Goal: Task Accomplishment & Management: Use online tool/utility

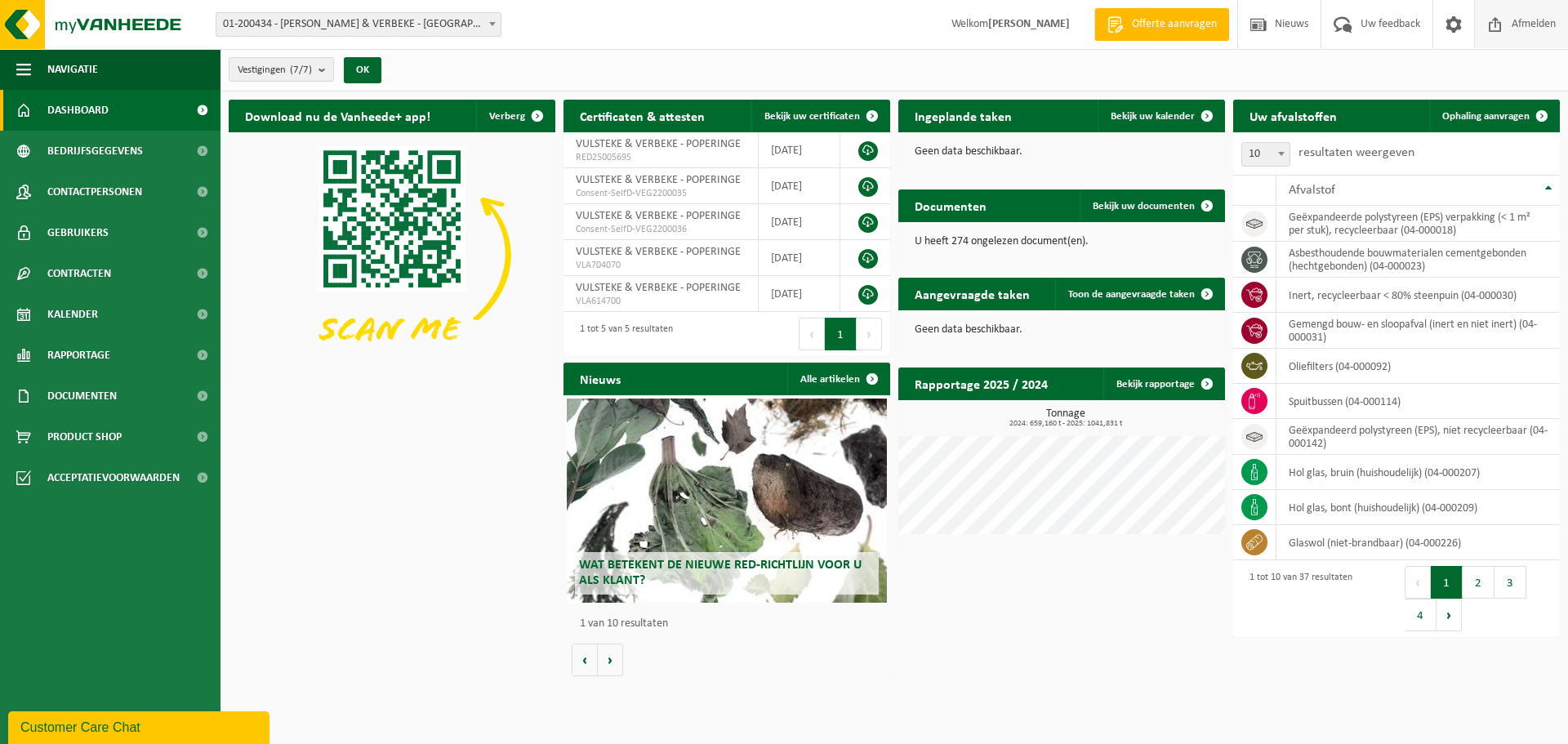
click at [1527, 26] on span "Afmelden" at bounding box center [1533, 24] width 52 height 49
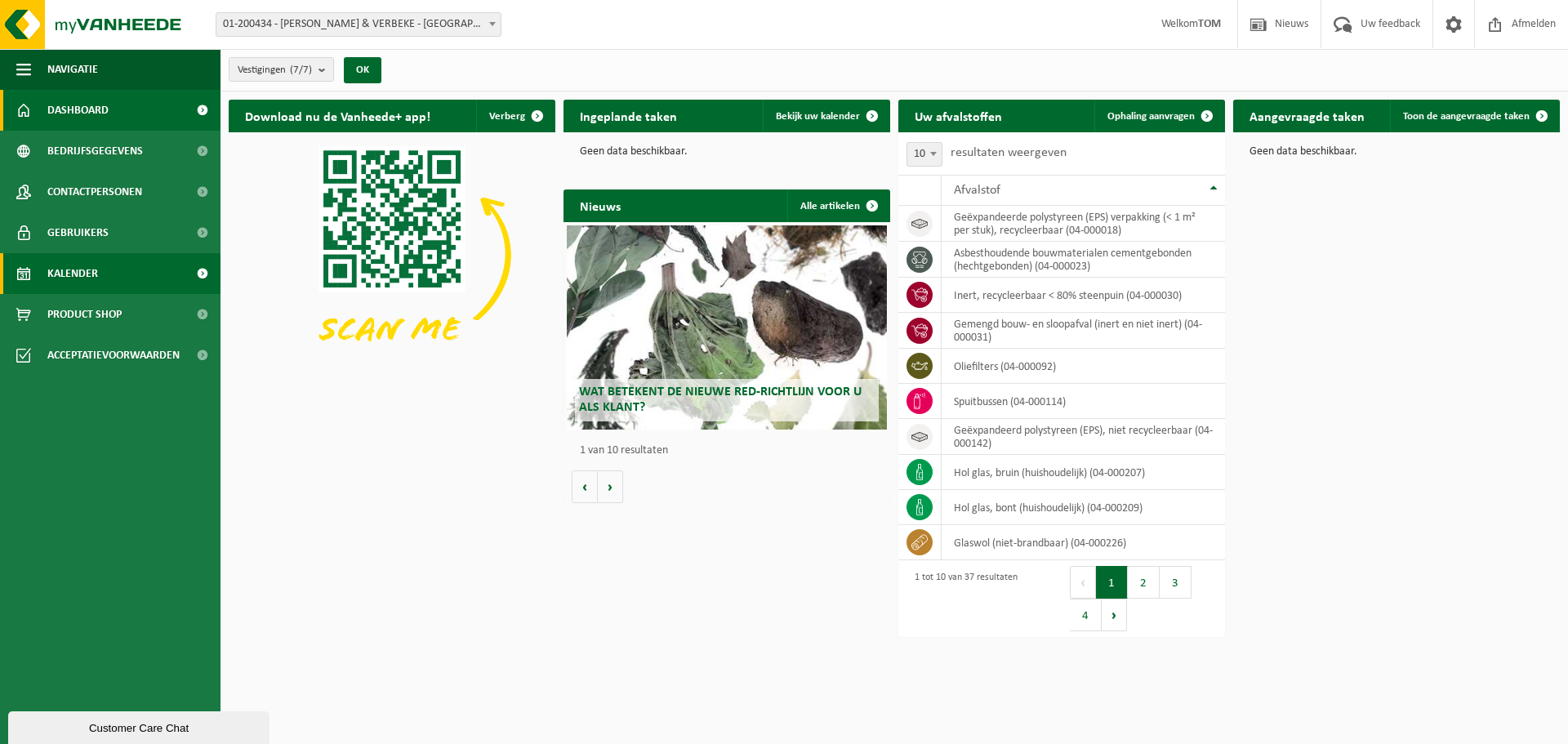
click at [108, 268] on link "Kalender" at bounding box center [110, 274] width 221 height 41
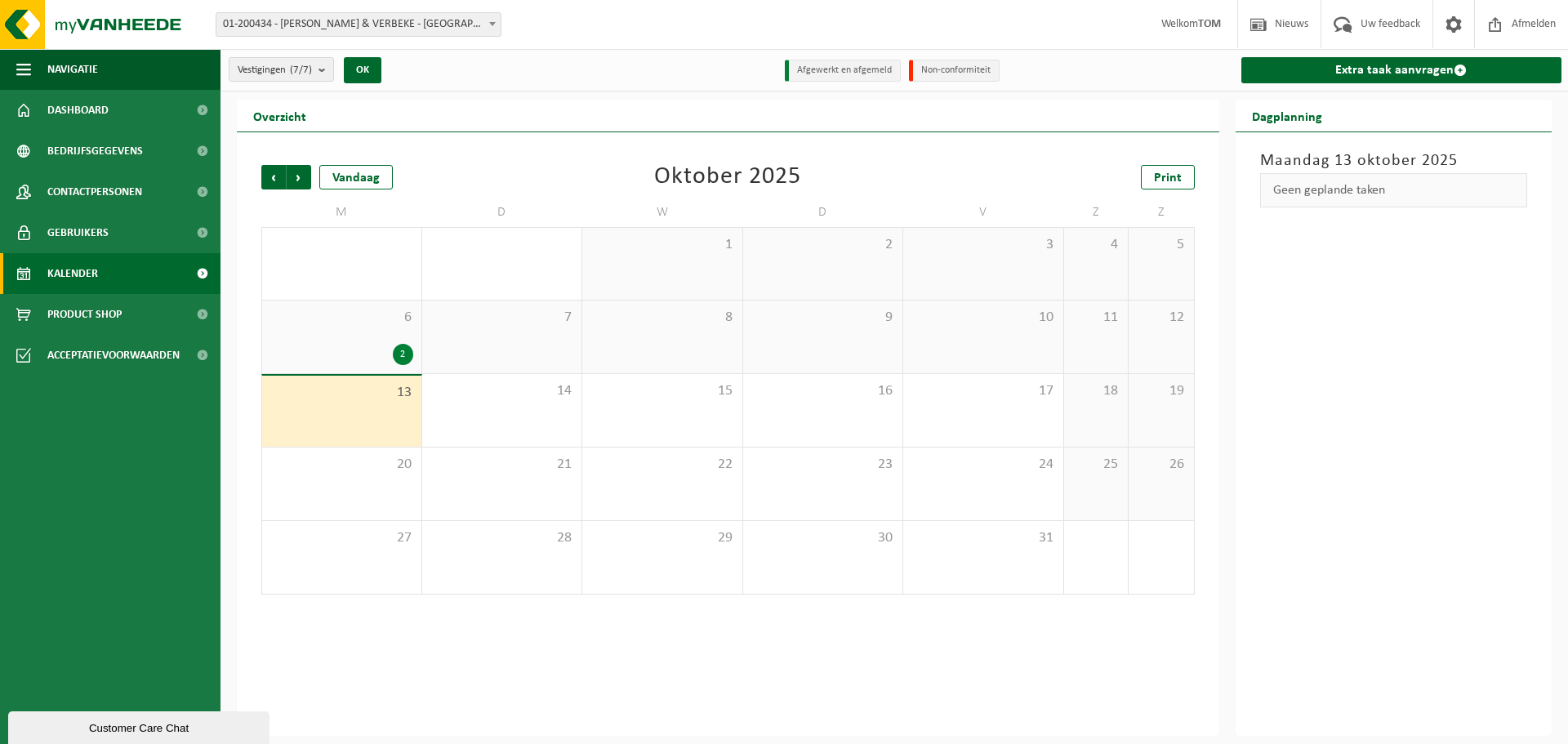
click at [402, 407] on div "13" at bounding box center [341, 411] width 159 height 71
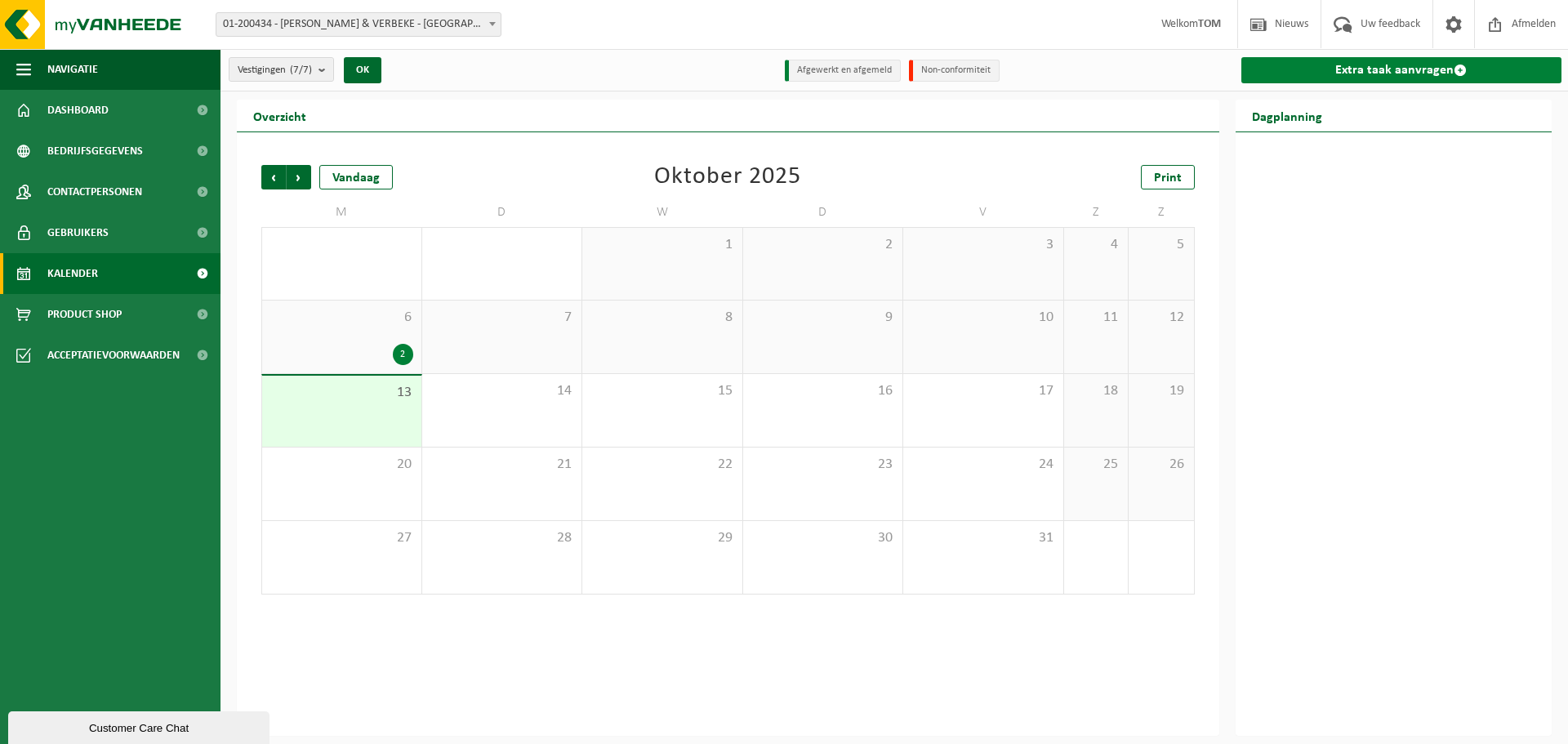
click at [1384, 69] on link "Extra taak aanvragen" at bounding box center [1402, 70] width 321 height 26
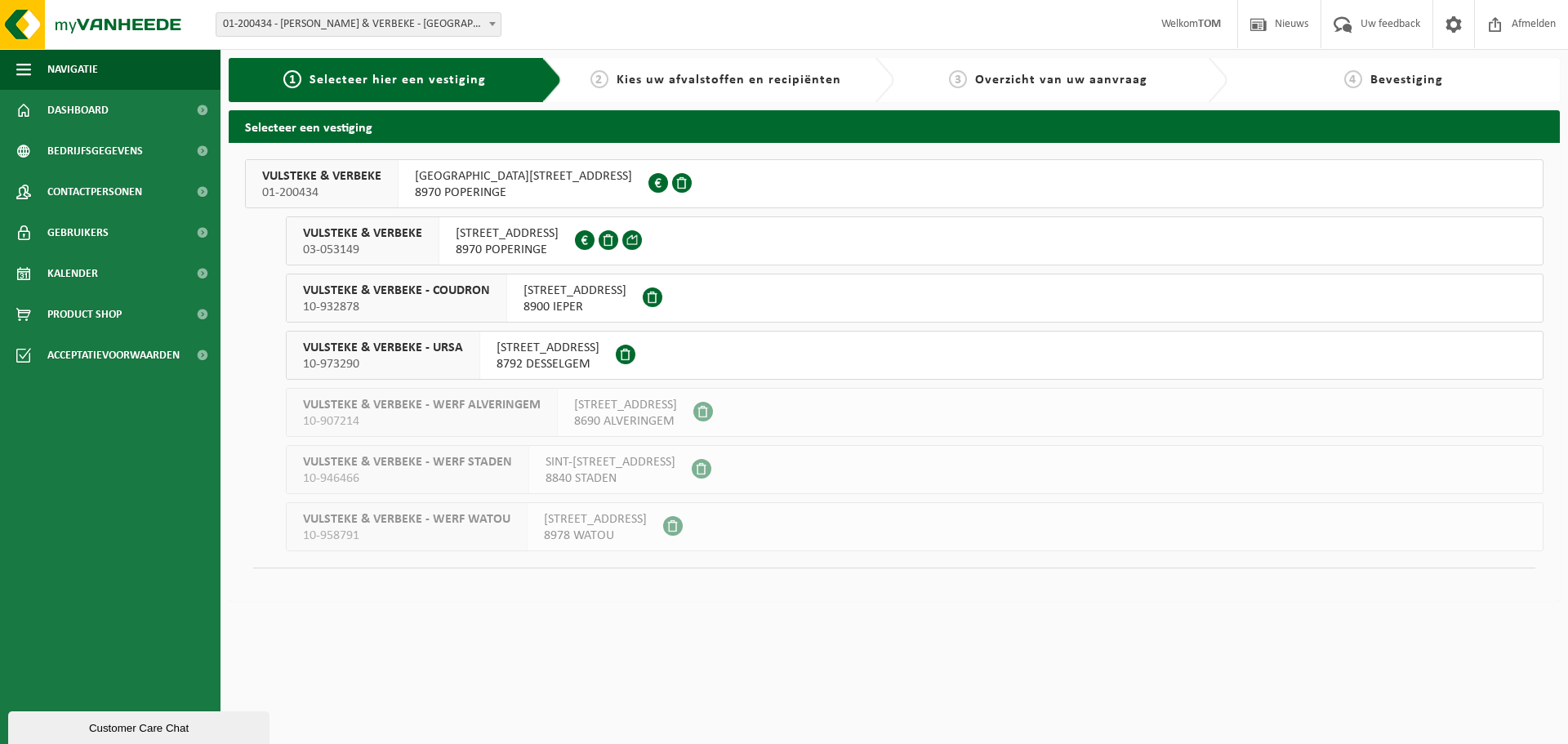
click at [352, 174] on span "VULSTEKE & VERBEKE" at bounding box center [321, 176] width 119 height 16
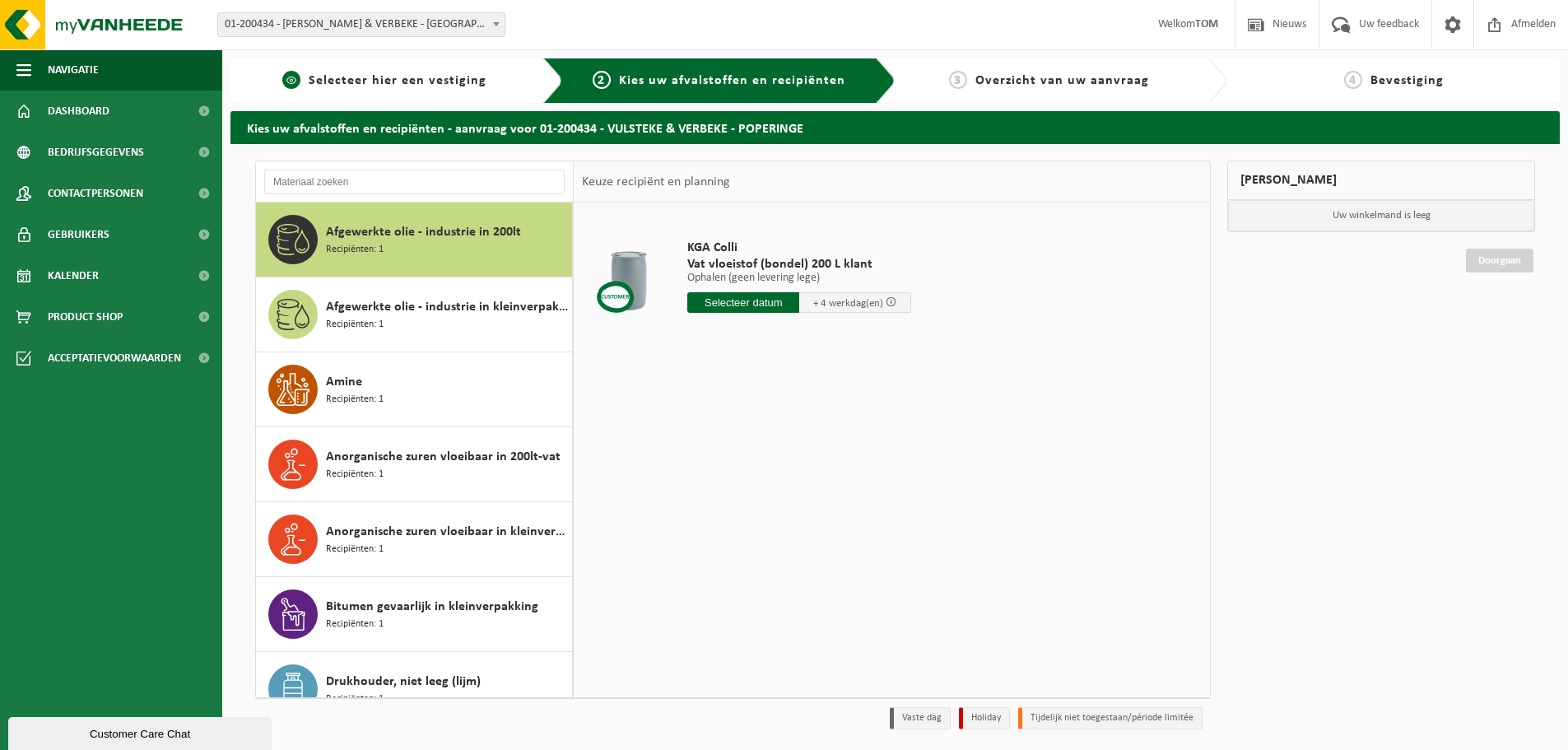
click at [341, 71] on link "1 Selecteer hier een vestiging" at bounding box center [384, 80] width 291 height 20
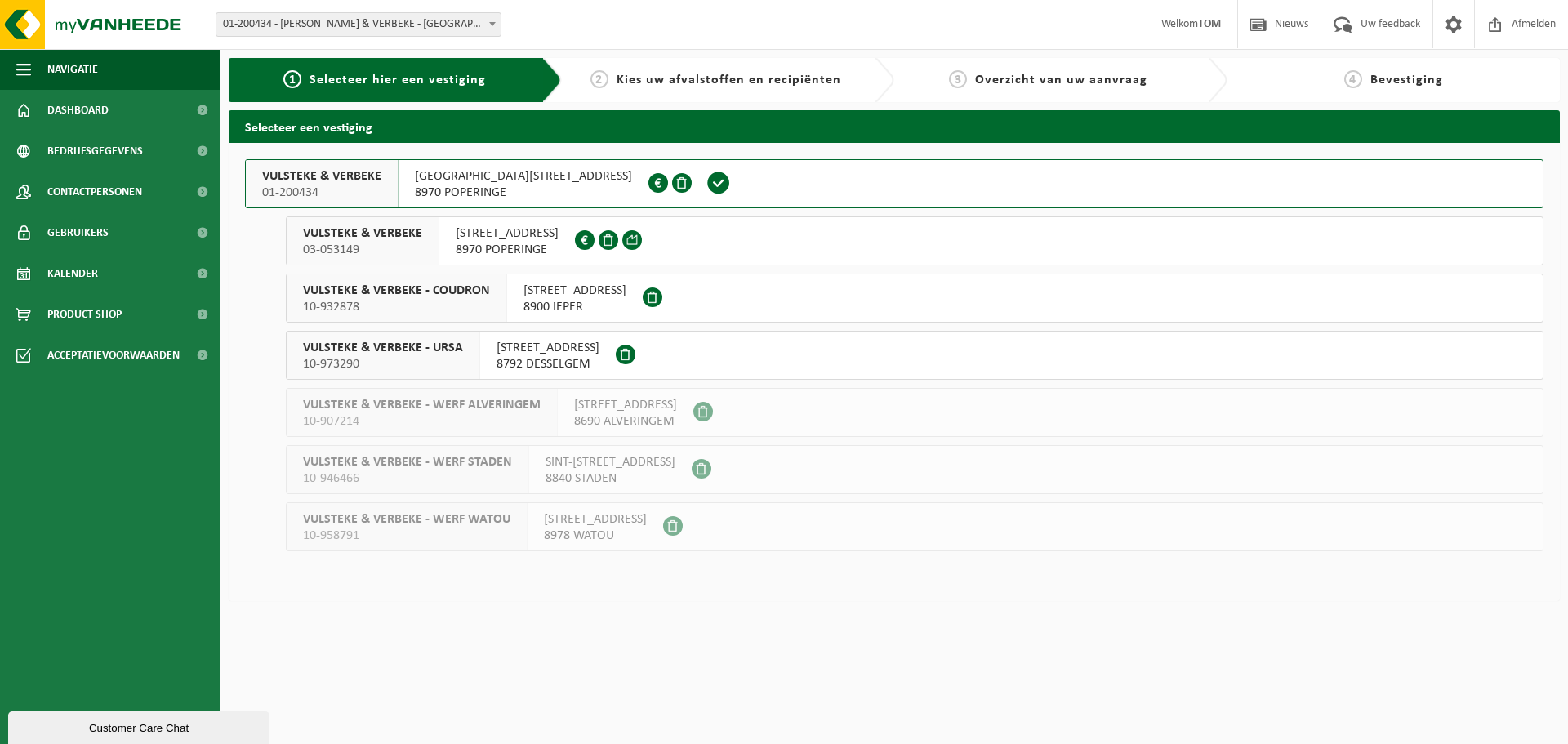
click at [375, 246] on span "03-053149" at bounding box center [362, 250] width 119 height 16
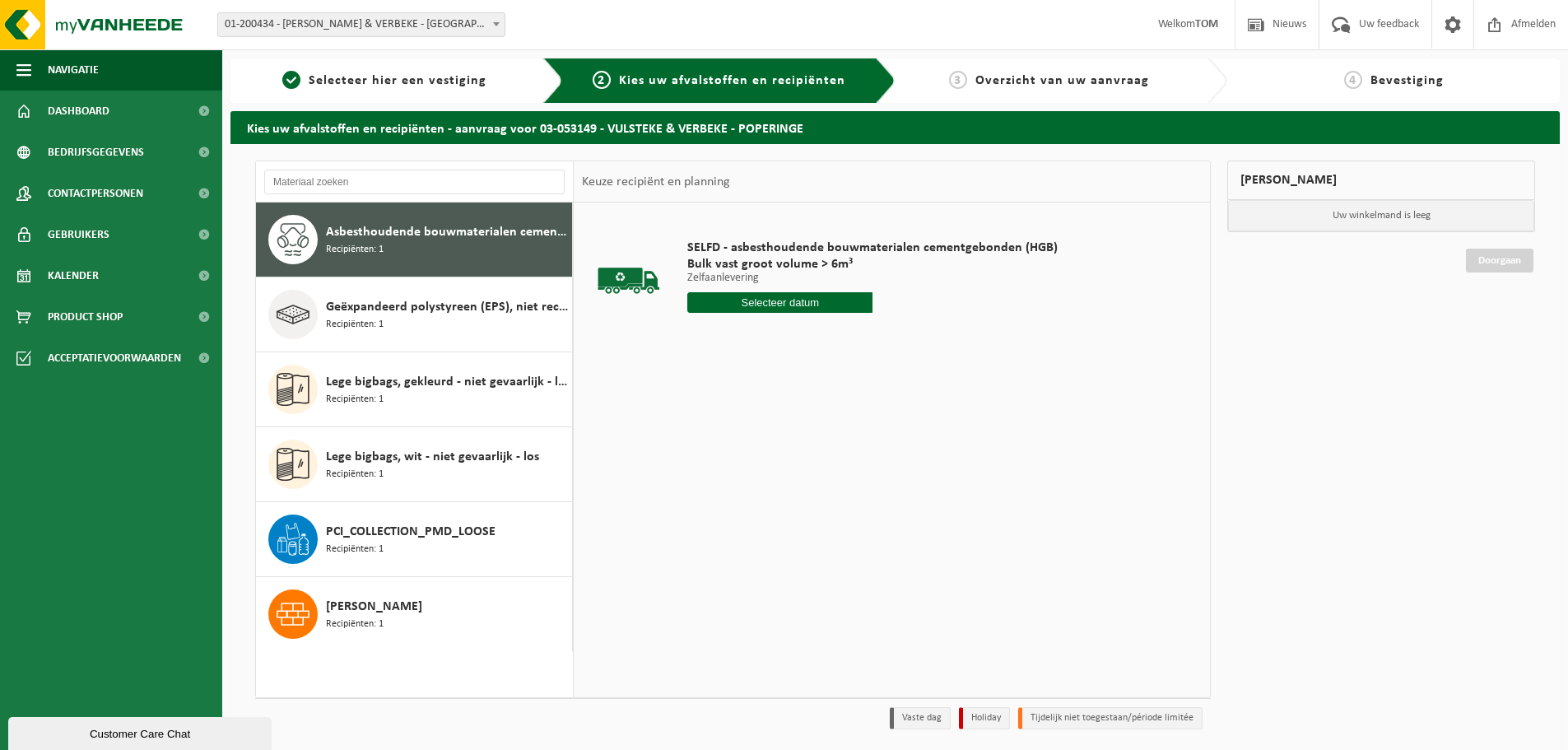
click at [378, 248] on span "Recipiënten: 1" at bounding box center [354, 250] width 57 height 16
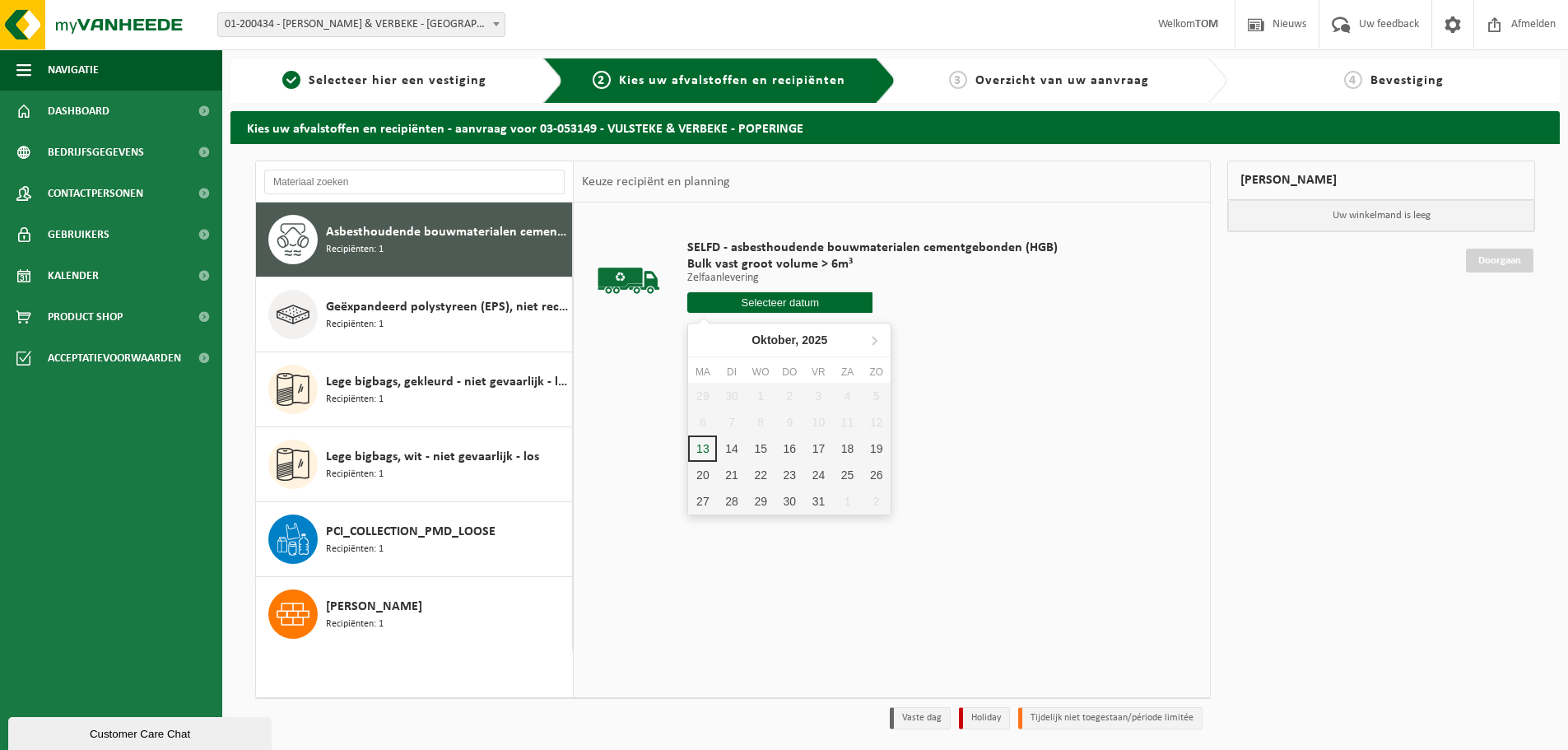
click at [850, 306] on input "text" at bounding box center [779, 302] width 185 height 21
click at [704, 449] on div "13" at bounding box center [702, 449] width 29 height 27
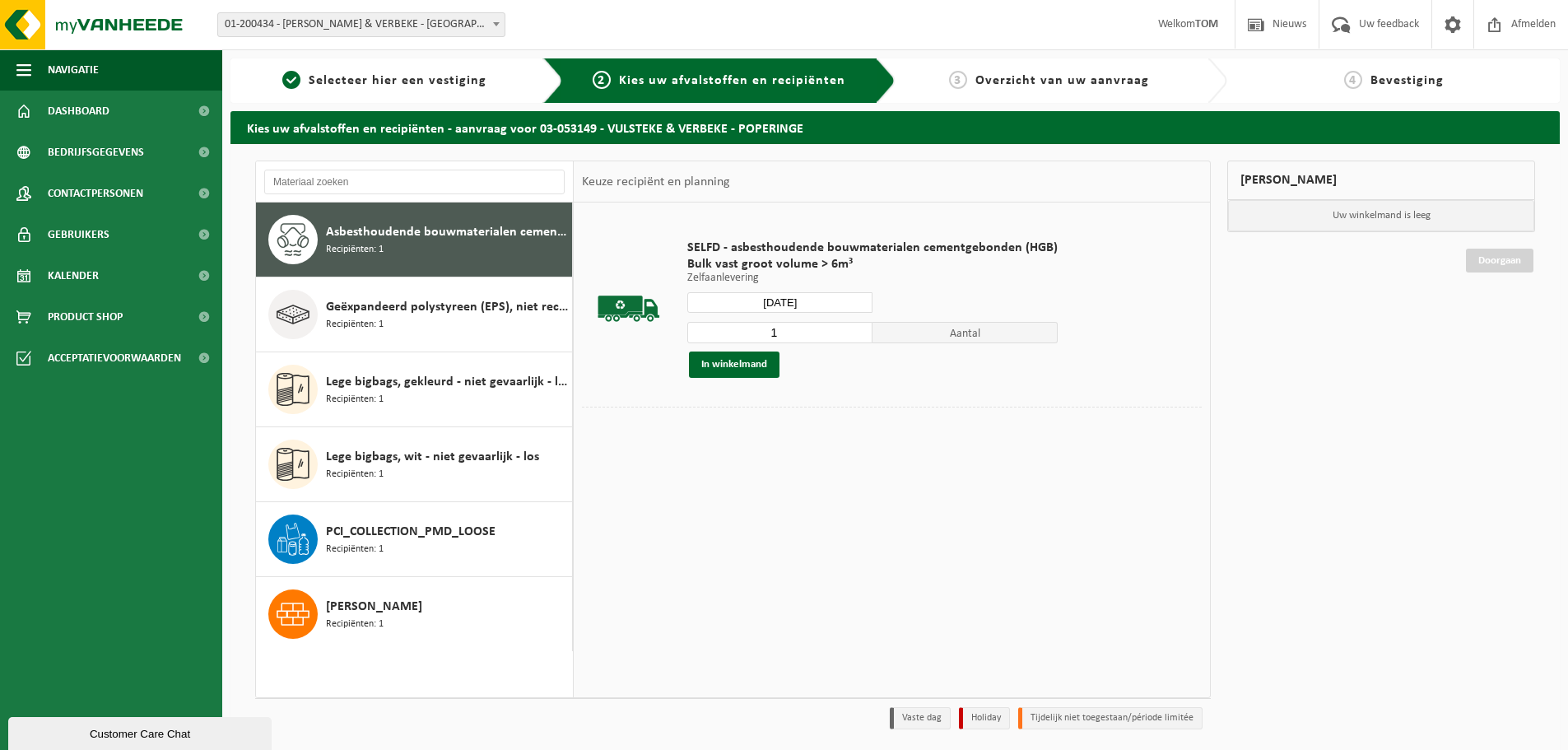
type input "Van 2025-10-13"
type input "2"
click at [855, 329] on input "2" at bounding box center [779, 333] width 185 height 22
click at [748, 358] on button "In winkelmand" at bounding box center [733, 365] width 90 height 27
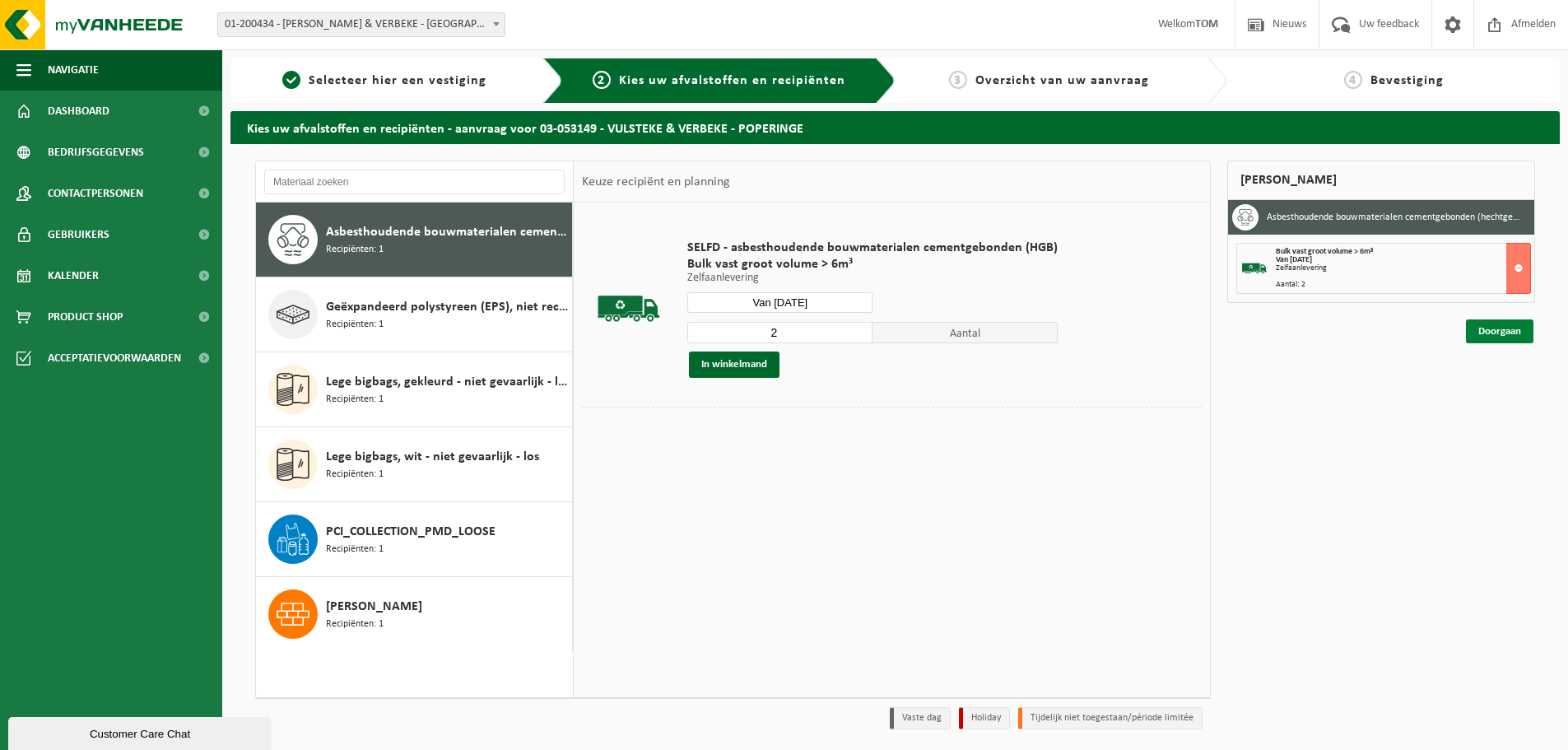
click at [1522, 328] on link "Doorgaan" at bounding box center [1499, 331] width 67 height 24
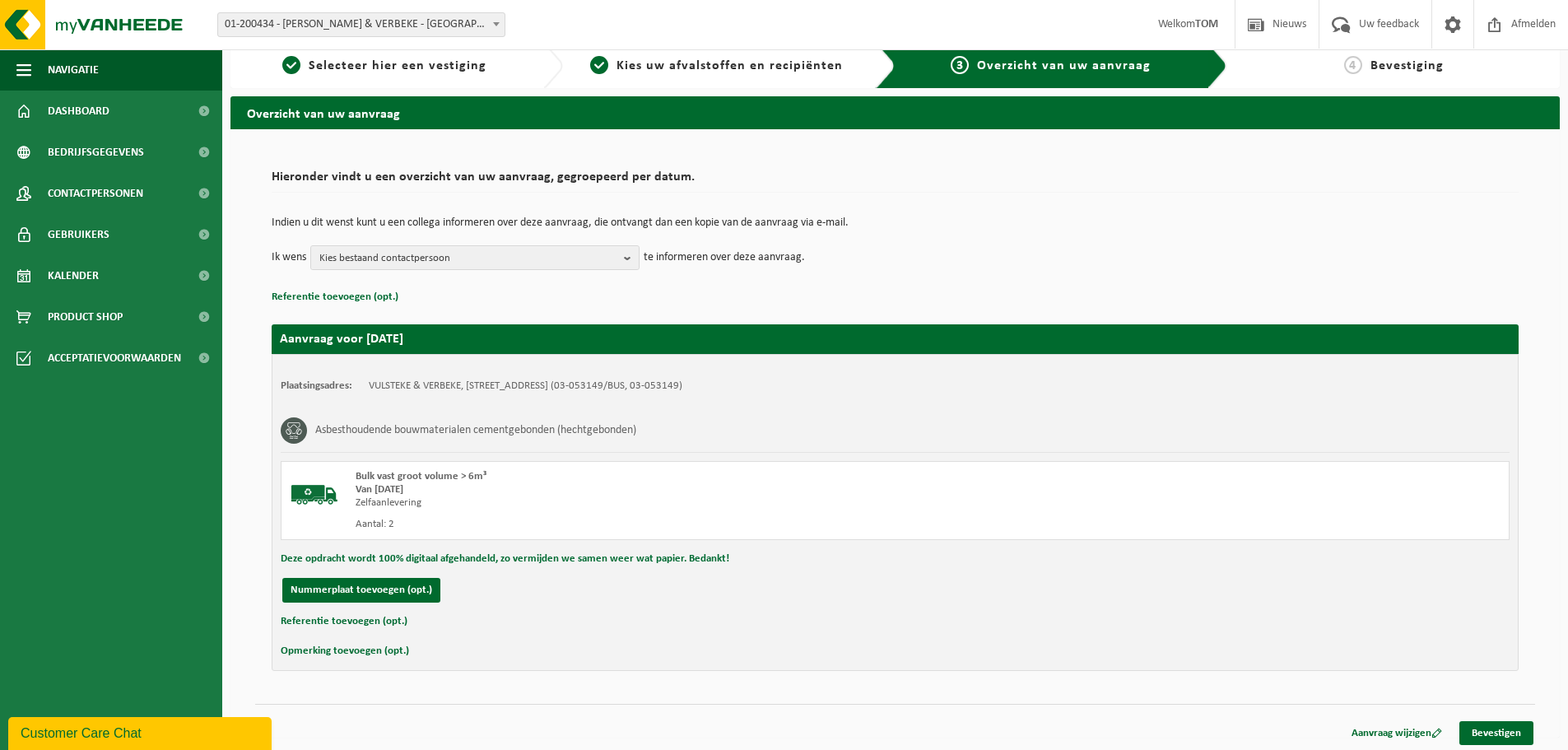
scroll to position [19, 0]
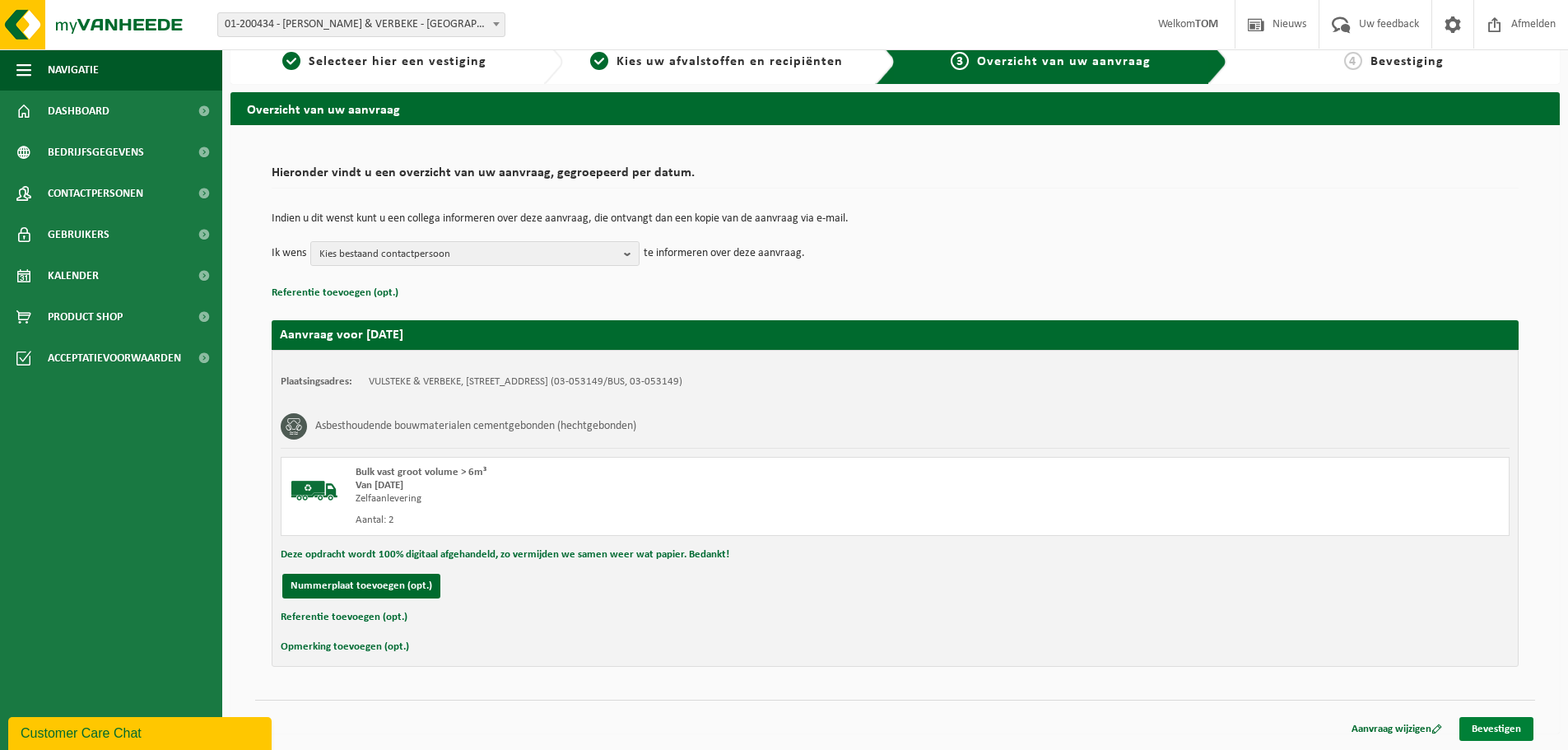
click at [1494, 721] on link "Bevestigen" at bounding box center [1496, 728] width 74 height 24
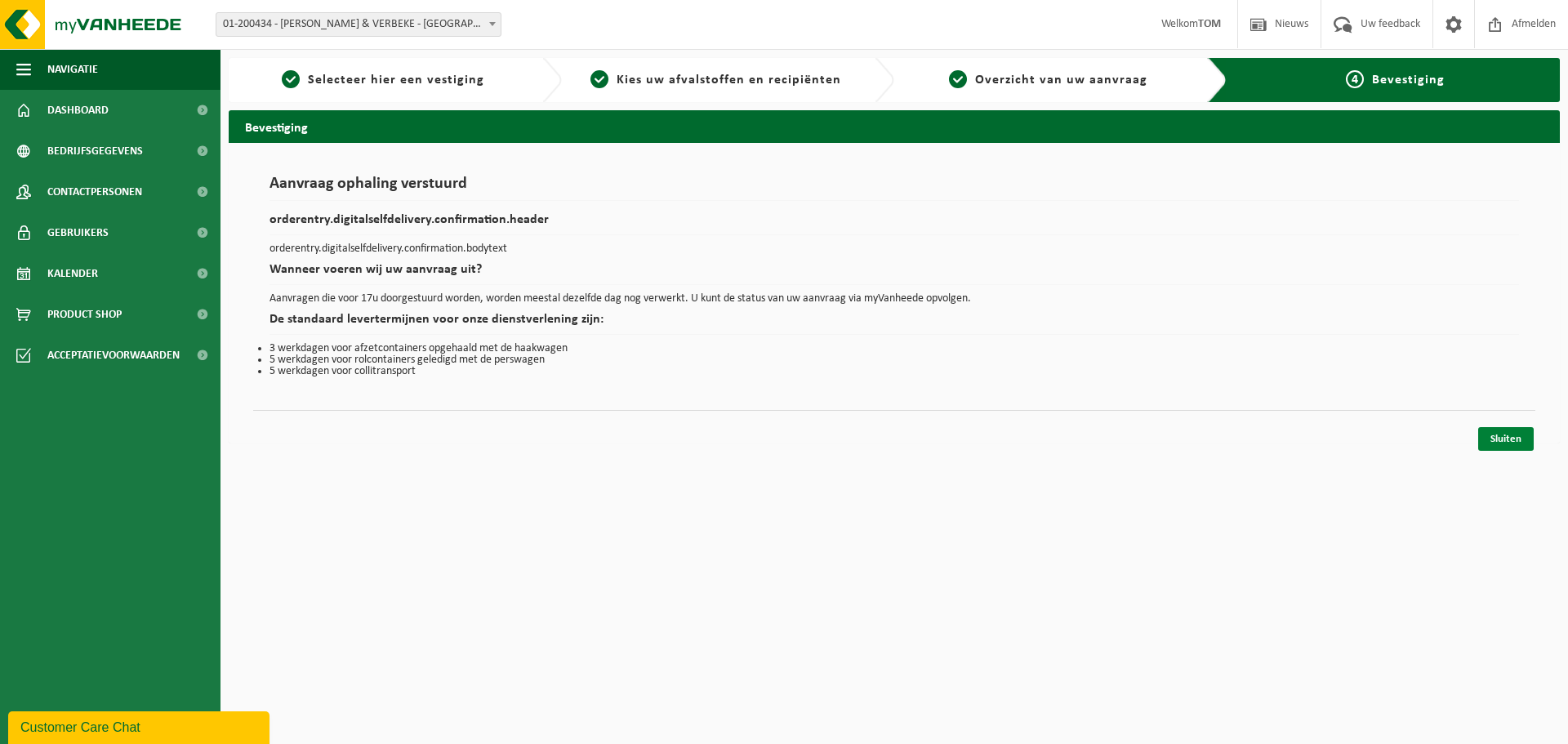
click at [1487, 432] on link "Sluiten" at bounding box center [1505, 439] width 55 height 24
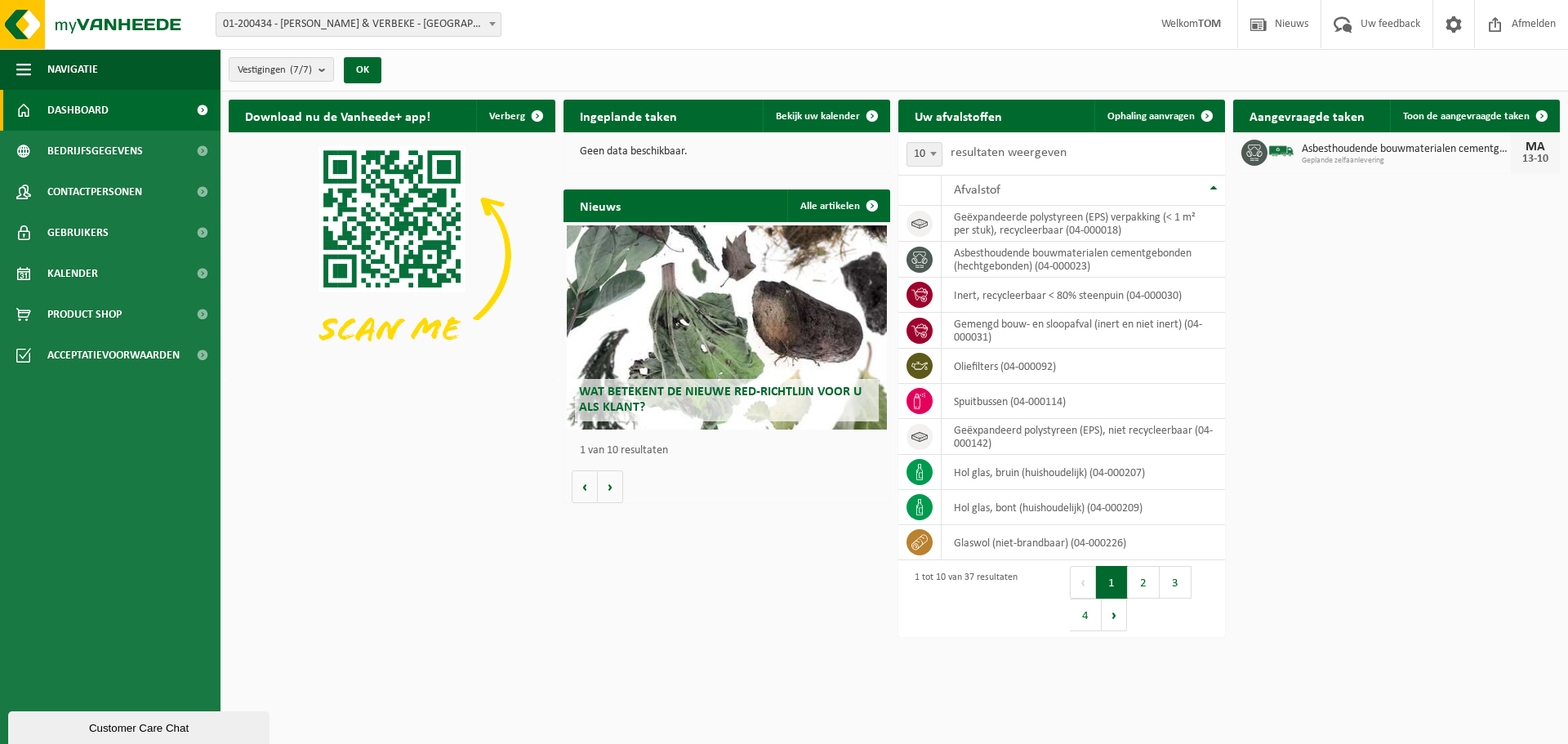
click at [410, 502] on div "Download nu de Vanheede+ app! Verberg Ingeplande taken Bekijk uw kalender Geen …" at bounding box center [894, 325] width 1339 height 468
